Goal: Transaction & Acquisition: Book appointment/travel/reservation

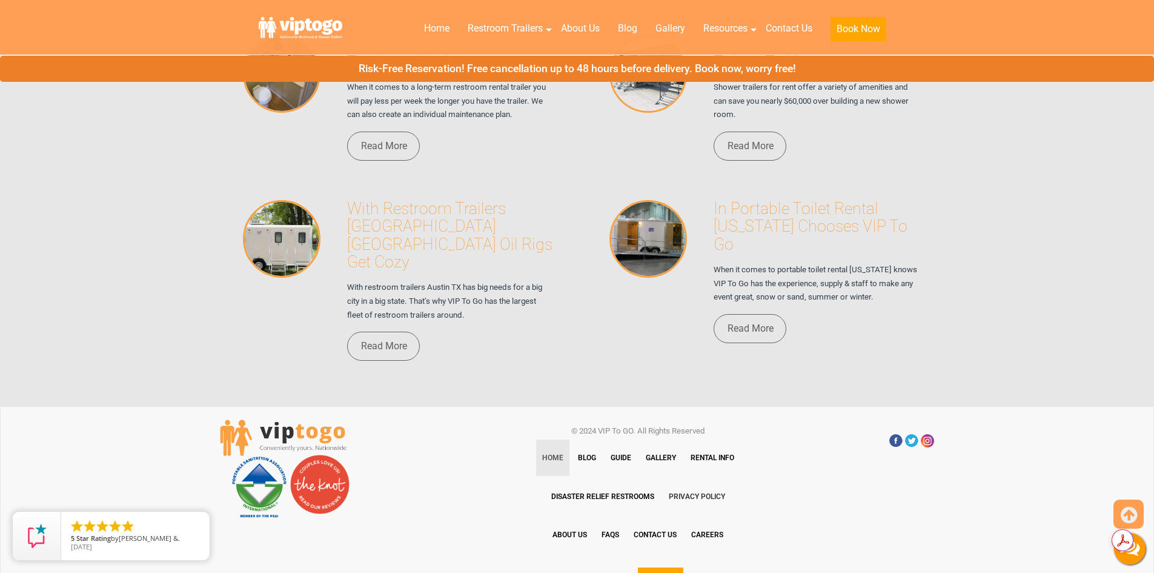
scroll to position [8303, 0]
click at [609, 517] on link "FAQs" at bounding box center [611, 535] width 30 height 36
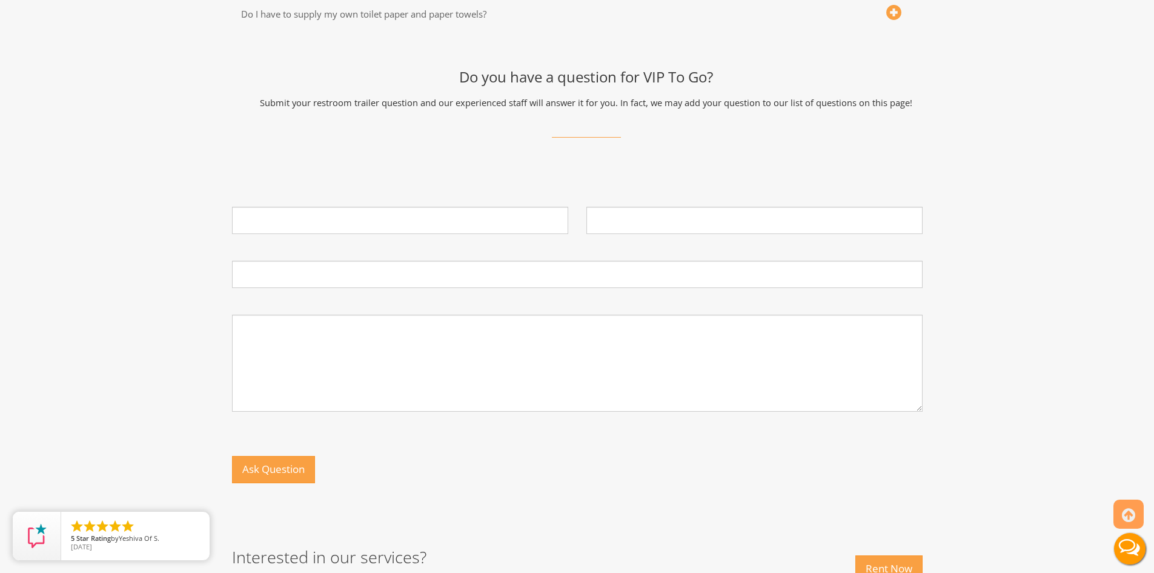
scroll to position [908, 0]
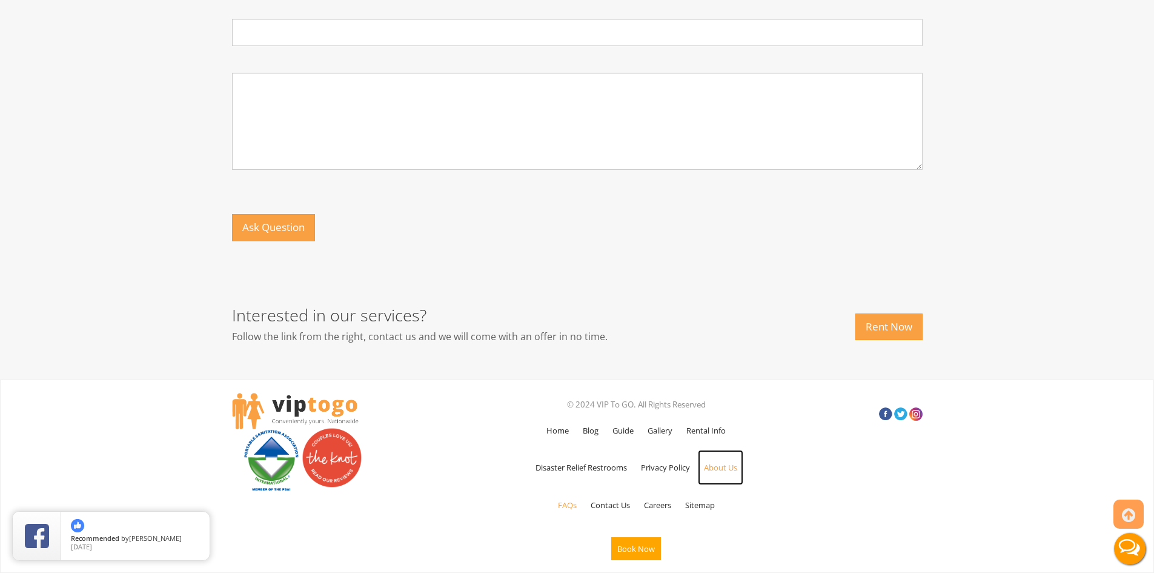
click at [723, 467] on link "About Us" at bounding box center [720, 467] width 45 height 35
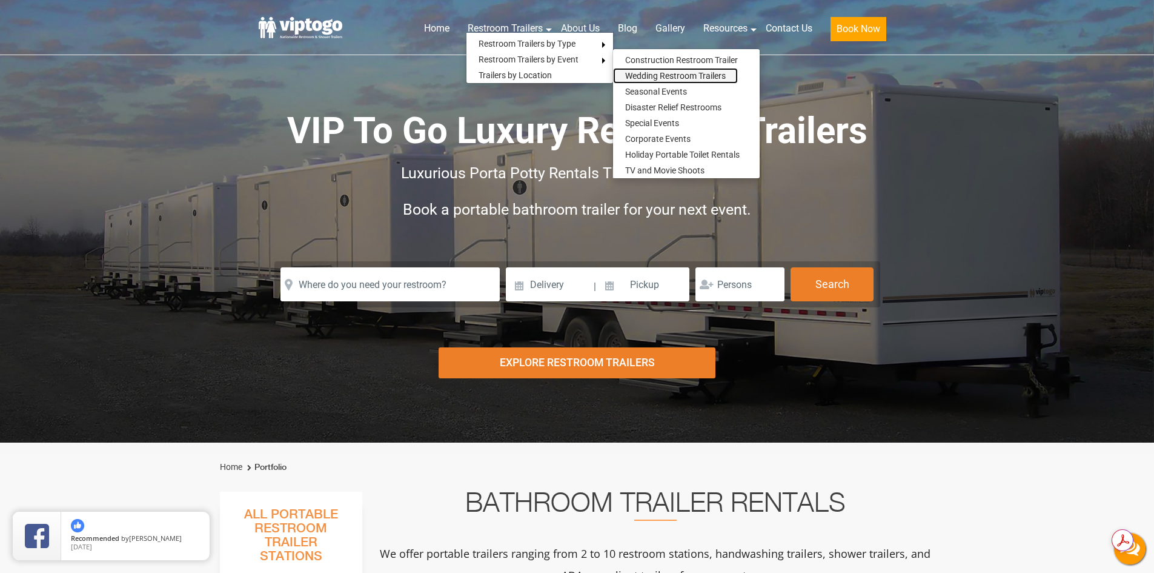
click at [635, 75] on link "Wedding Restroom Trailers" at bounding box center [675, 76] width 125 height 16
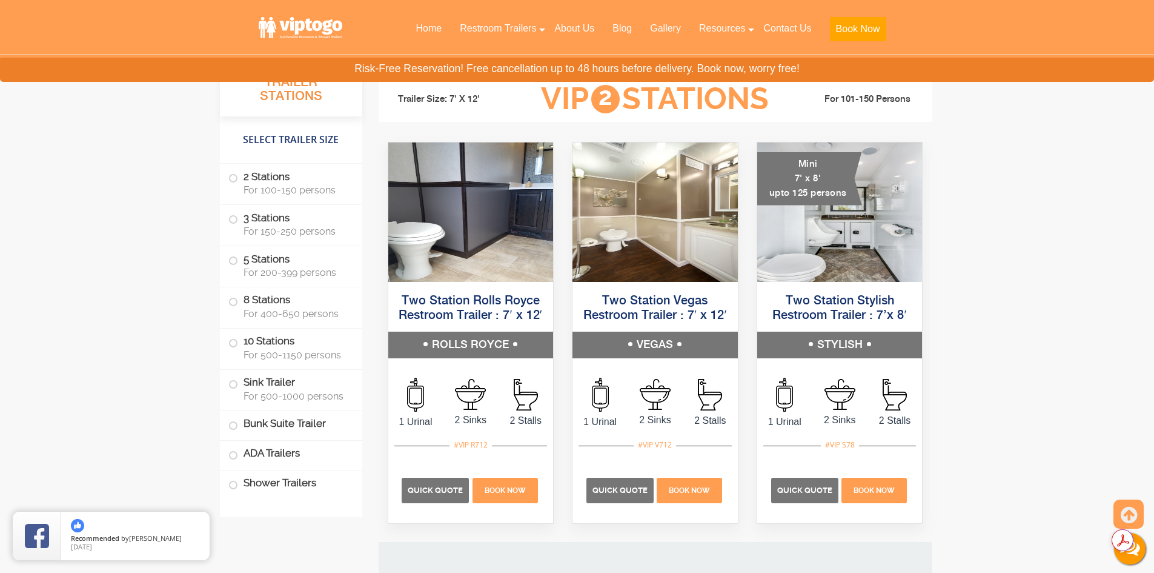
scroll to position [1212, 0]
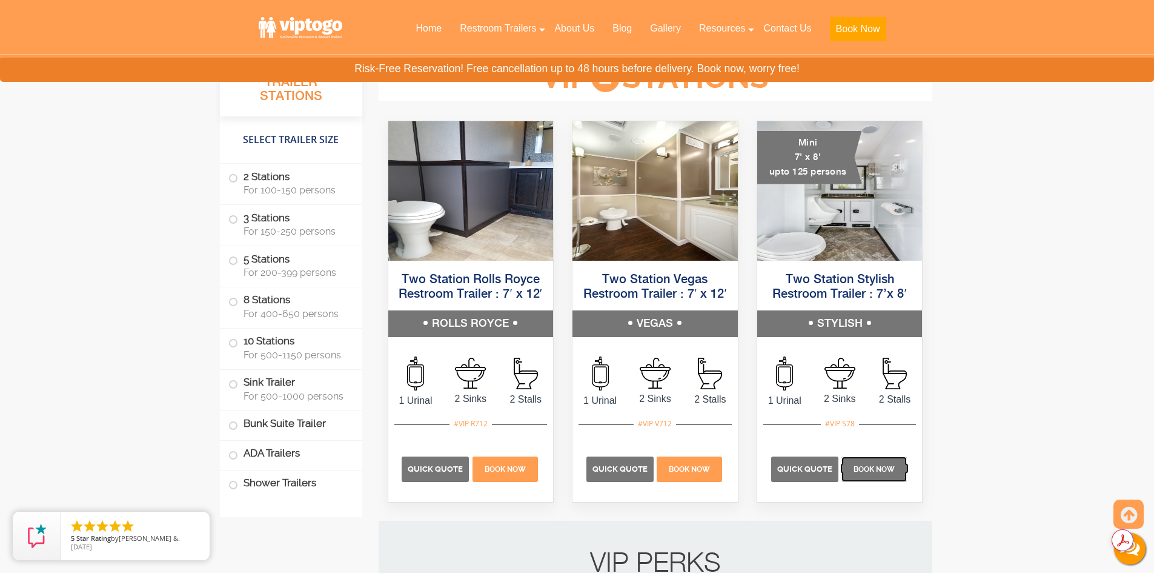
click at [879, 472] on span "Book Now" at bounding box center [874, 469] width 41 height 8
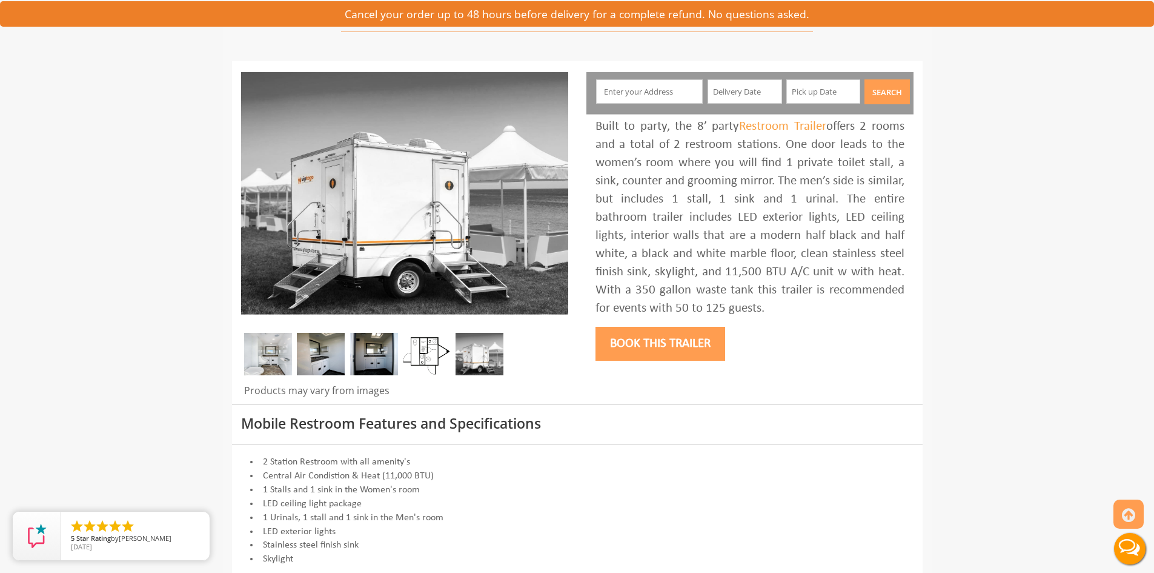
scroll to position [61, 0]
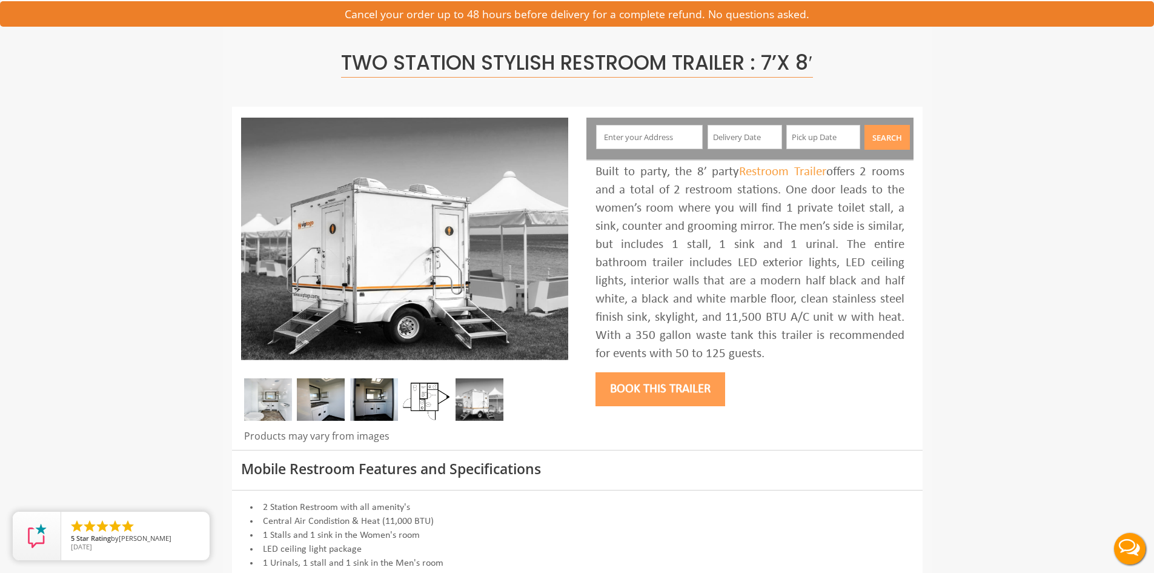
click at [673, 385] on button "Book this trailer" at bounding box center [661, 389] width 130 height 34
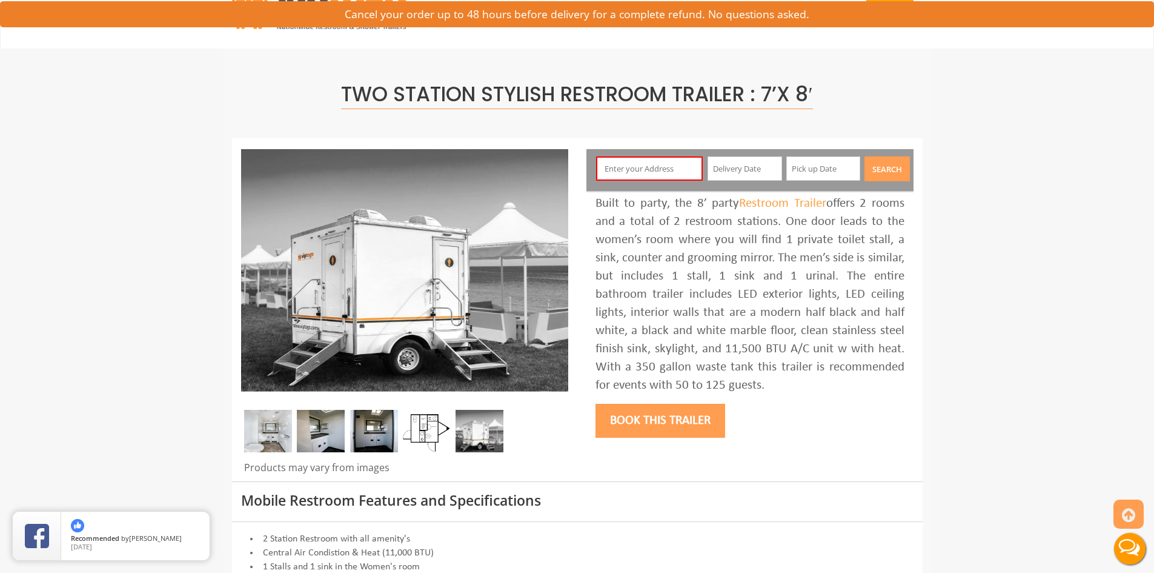
scroll to position [0, 0]
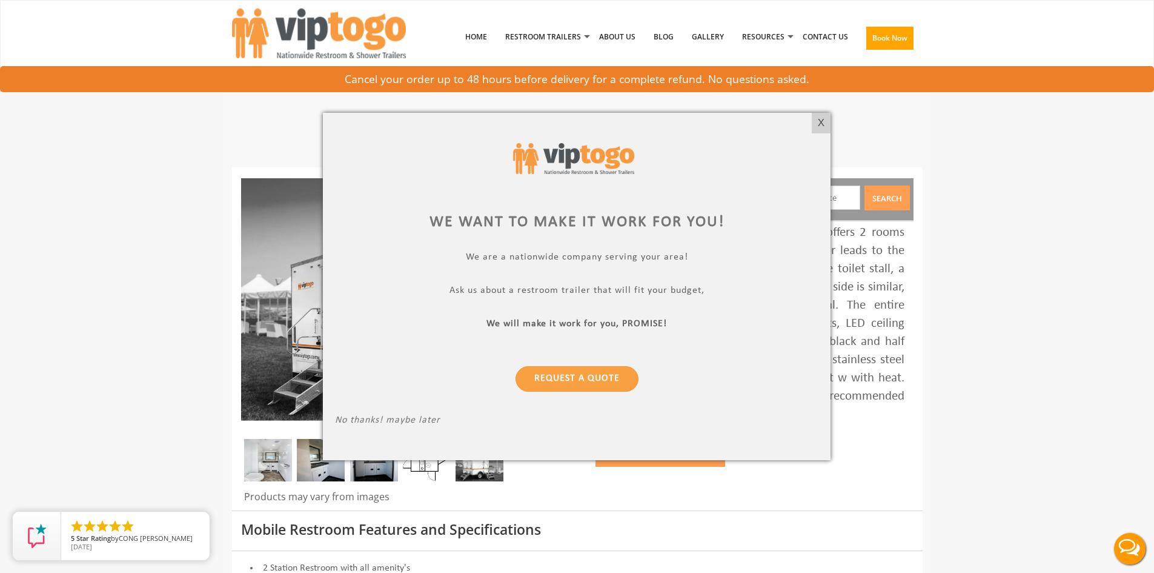
click at [829, 39] on div at bounding box center [577, 286] width 1154 height 573
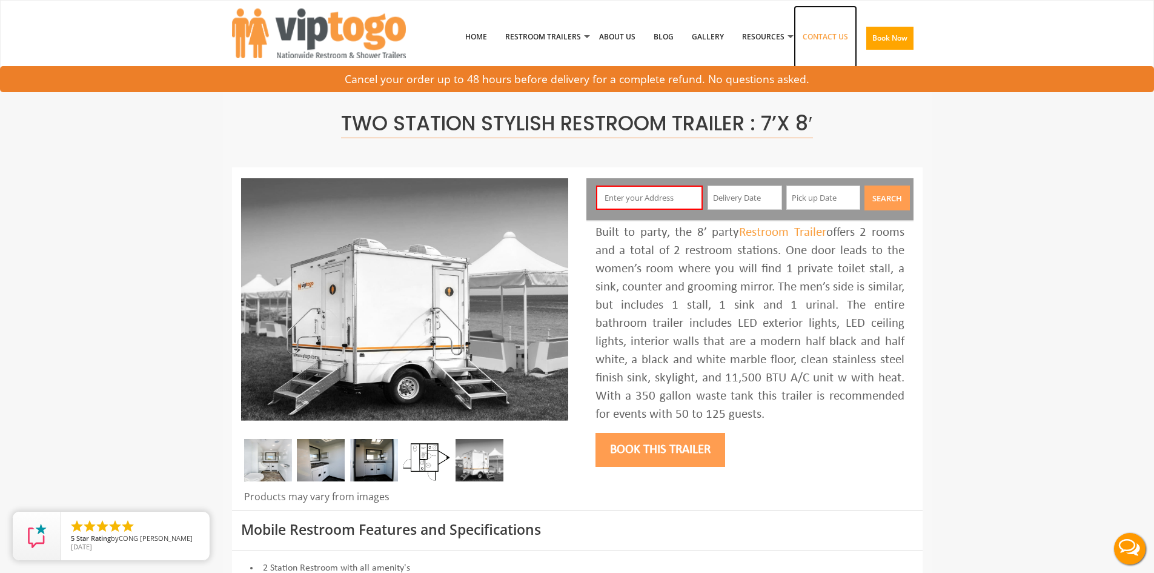
click at [833, 38] on link "Contact Us" at bounding box center [826, 36] width 64 height 63
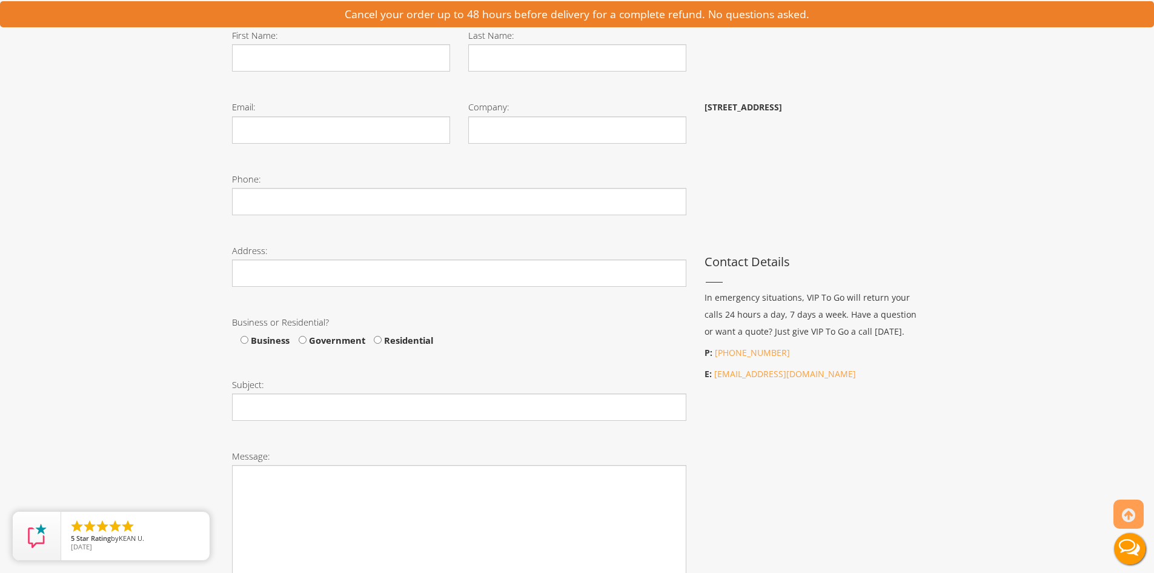
scroll to position [364, 0]
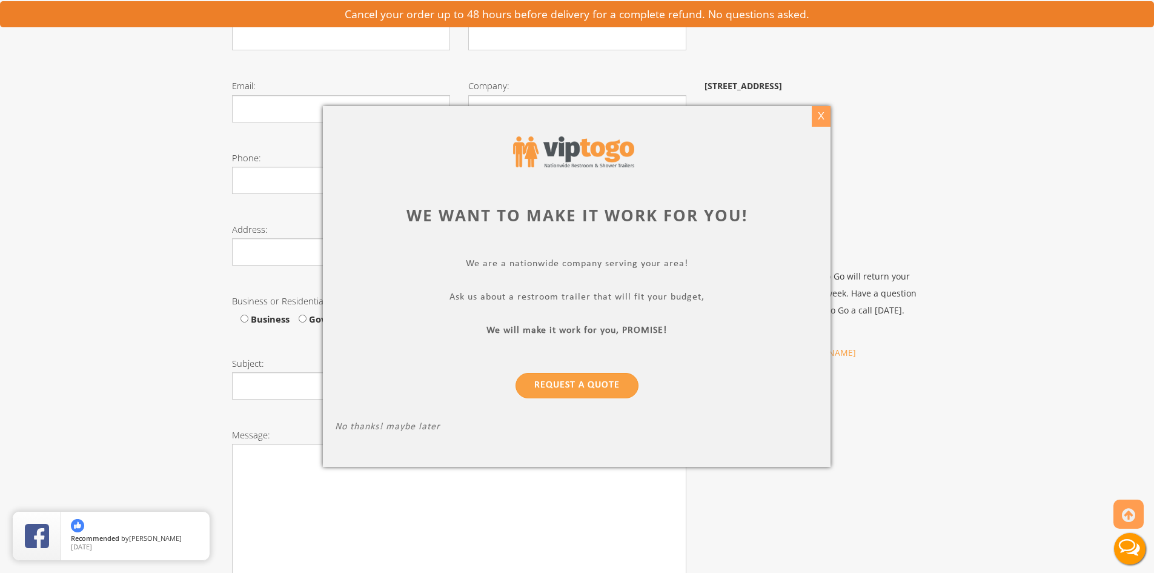
click at [818, 117] on div "X" at bounding box center [821, 116] width 19 height 21
